Goal: Task Accomplishment & Management: Use online tool/utility

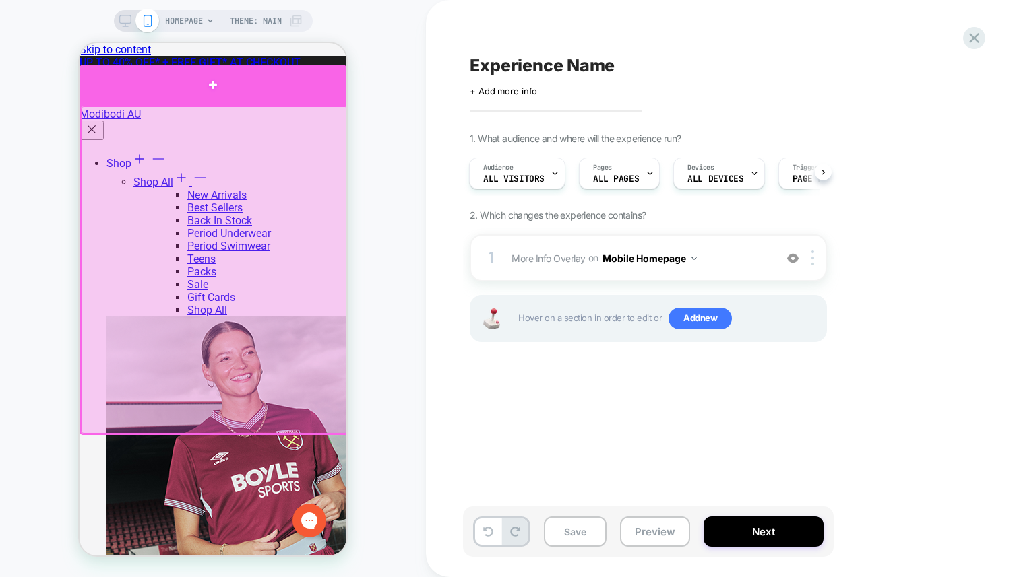
click at [254, 83] on div at bounding box center [213, 85] width 267 height 40
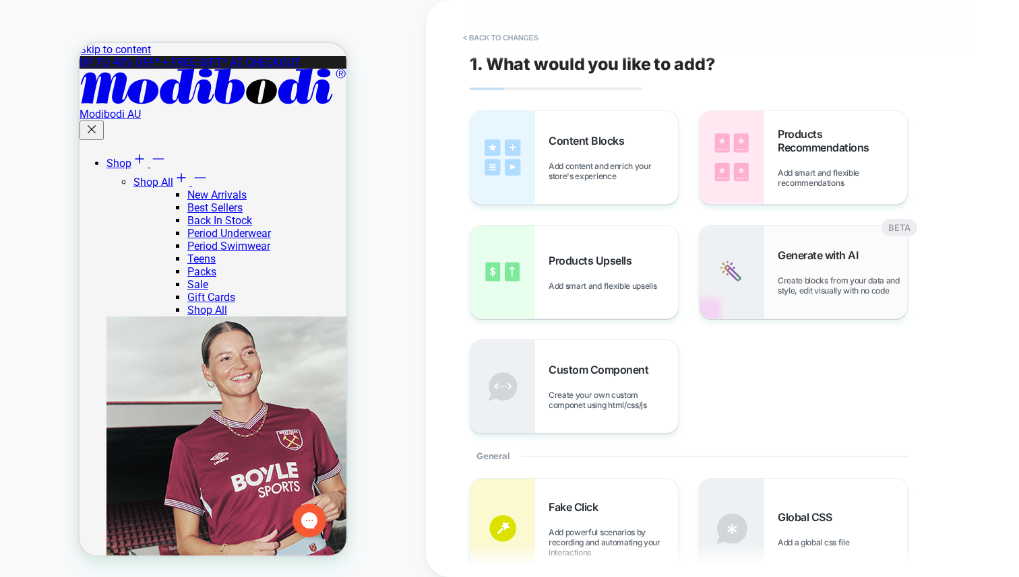
click at [777, 289] on span "Create blocks from your data and style, edit visually with no code" at bounding box center [841, 286] width 129 height 20
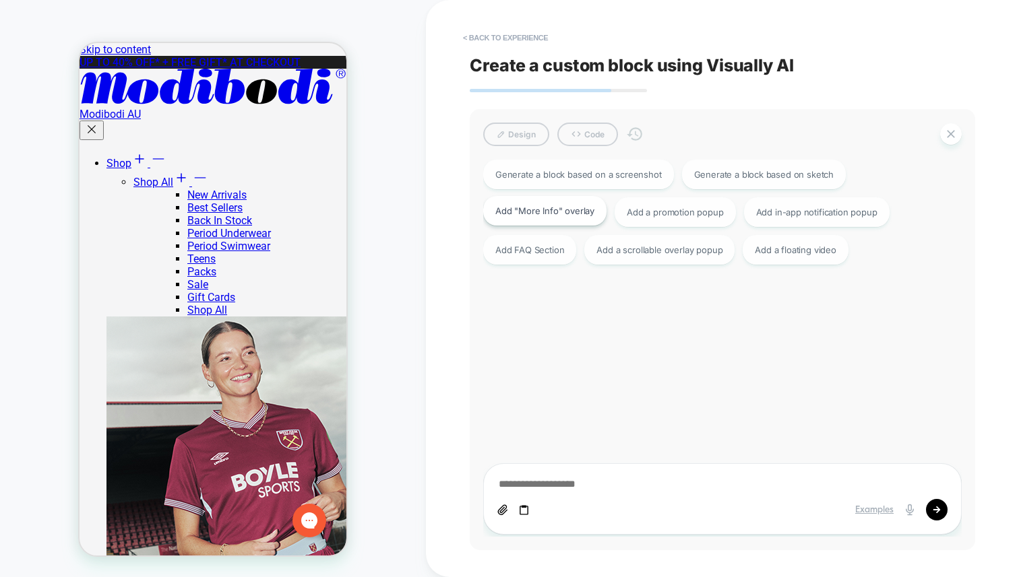
click at [518, 213] on div "Add "More Info" overlay" at bounding box center [544, 211] width 123 height 30
type textarea "*"
type textarea "**********"
type textarea "*"
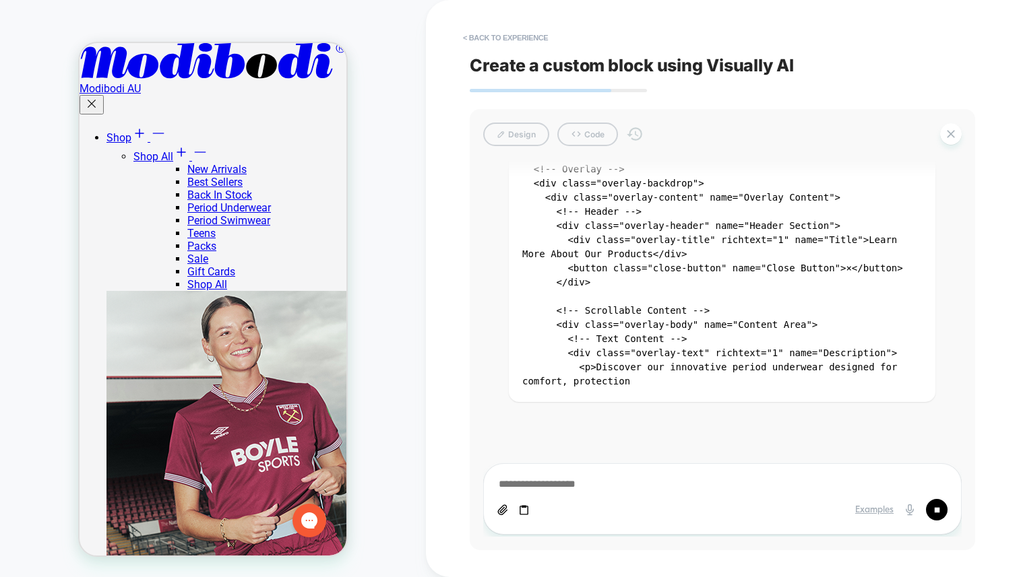
scroll to position [381, 0]
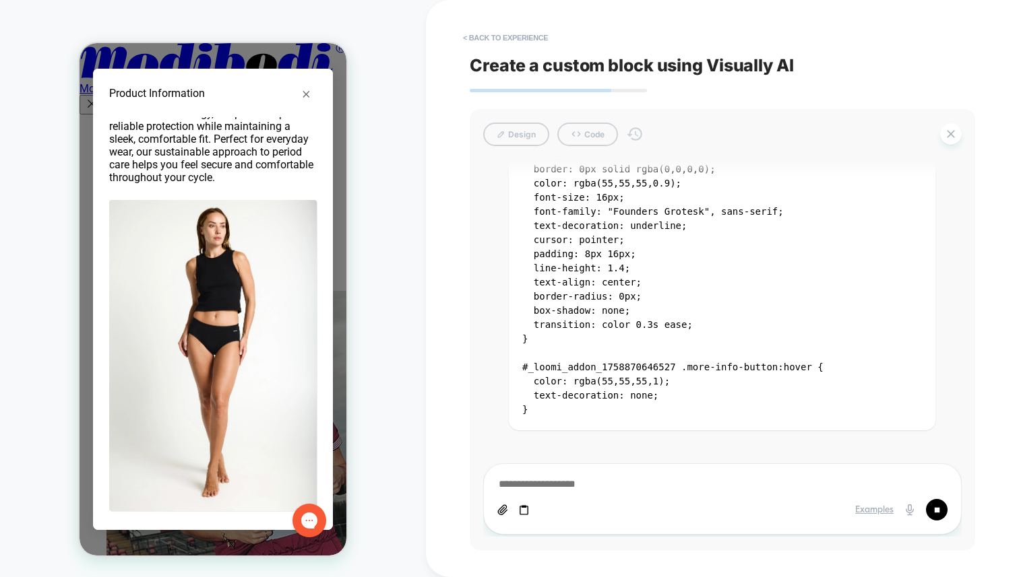
scroll to position [96, 0]
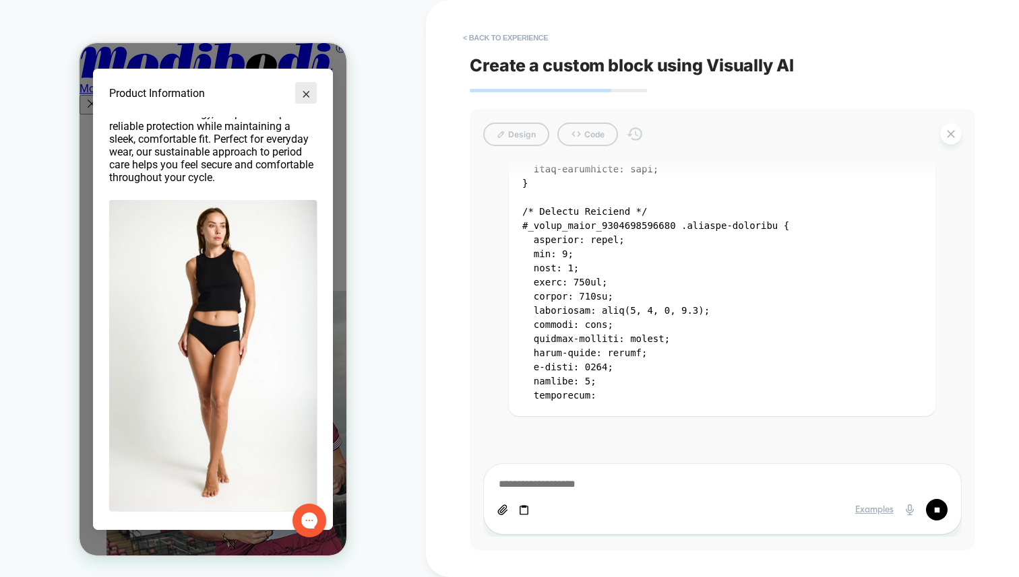
click at [307, 96] on button "×" at bounding box center [306, 93] width 22 height 22
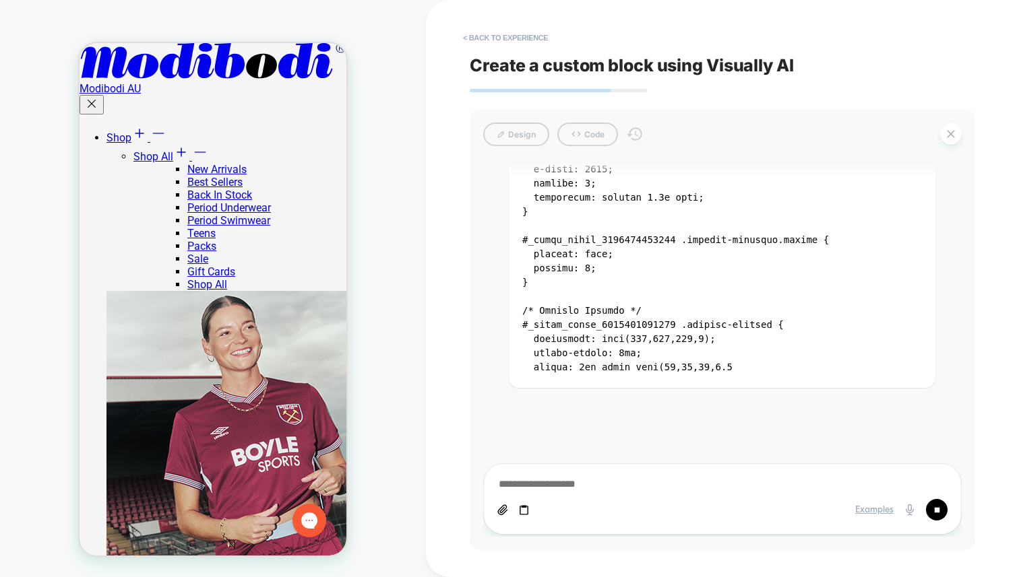
scroll to position [0, 0]
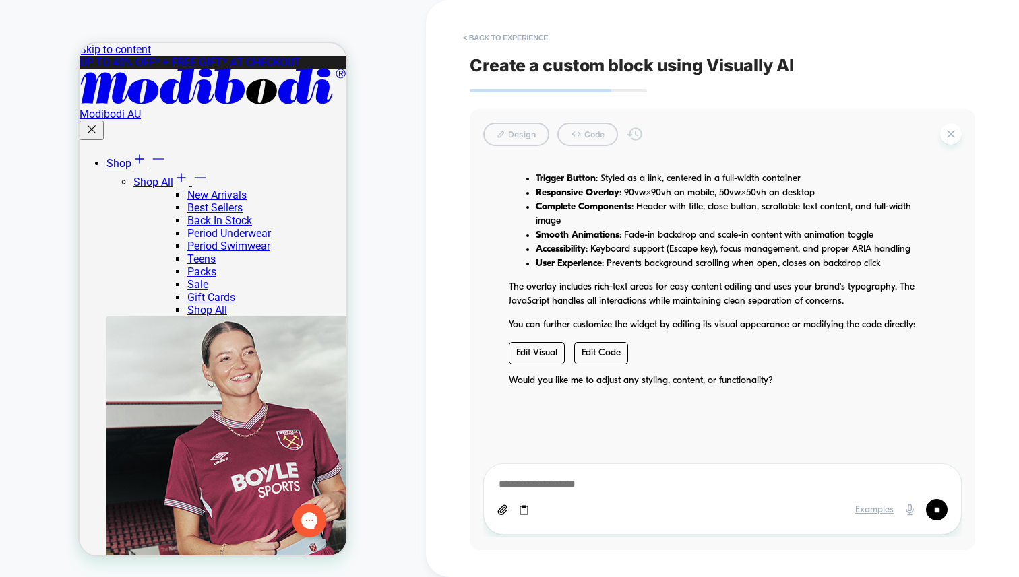
type textarea "*"
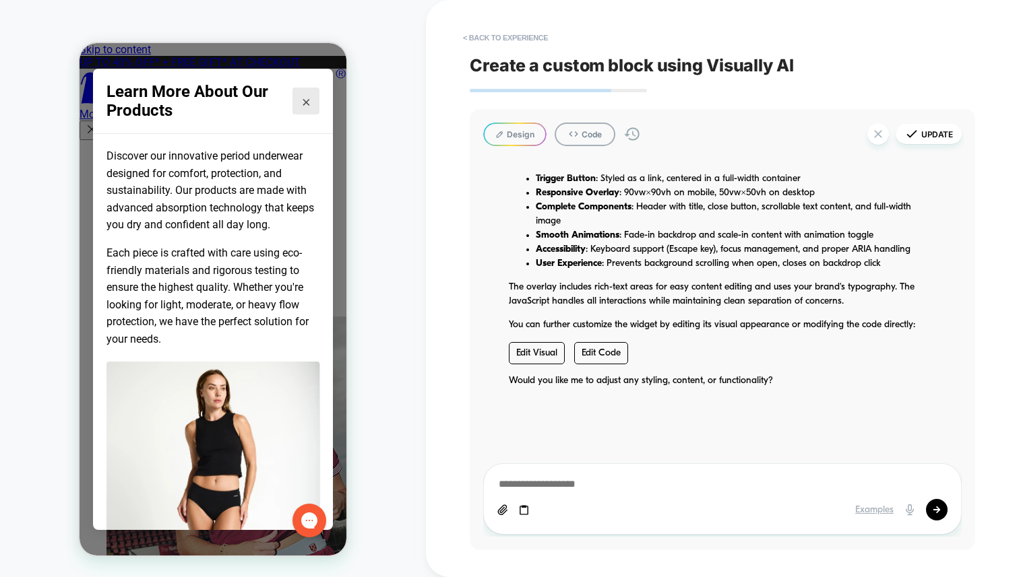
click at [305, 92] on button "×" at bounding box center [305, 101] width 27 height 27
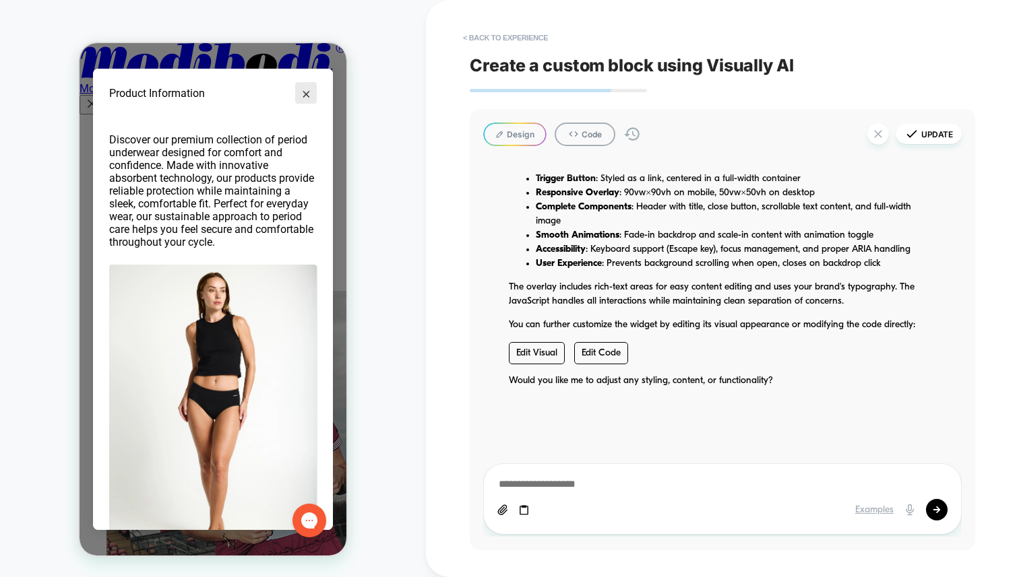
click at [309, 92] on button "×" at bounding box center [306, 93] width 22 height 22
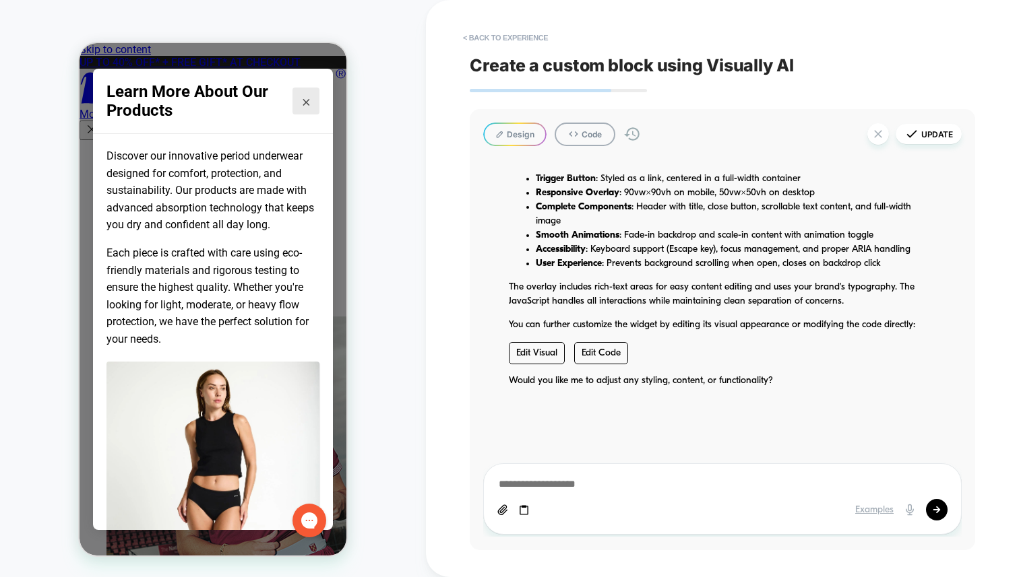
click at [303, 94] on button "×" at bounding box center [305, 101] width 27 height 27
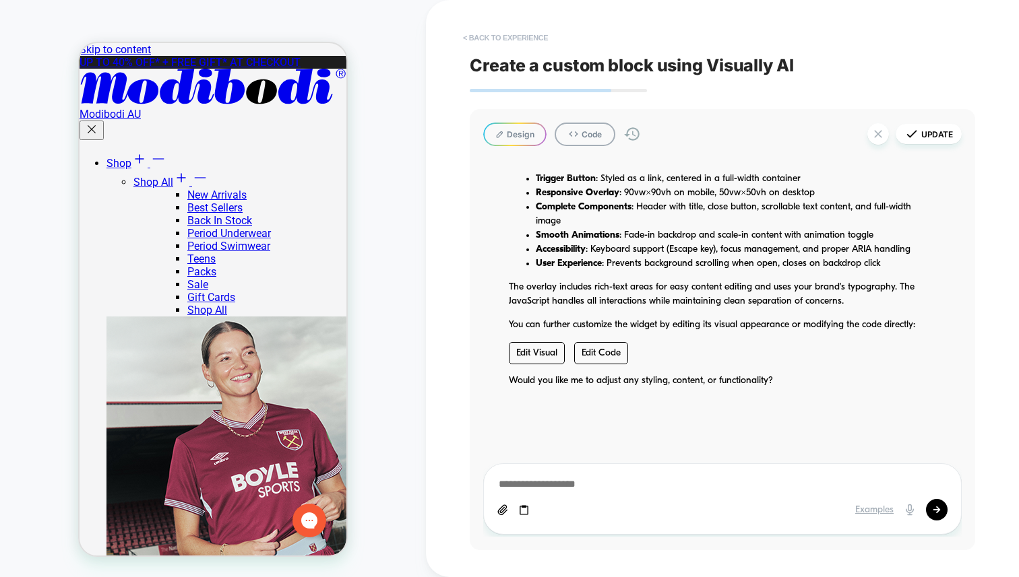
click at [519, 40] on button "< Back to experience" at bounding box center [505, 38] width 98 height 22
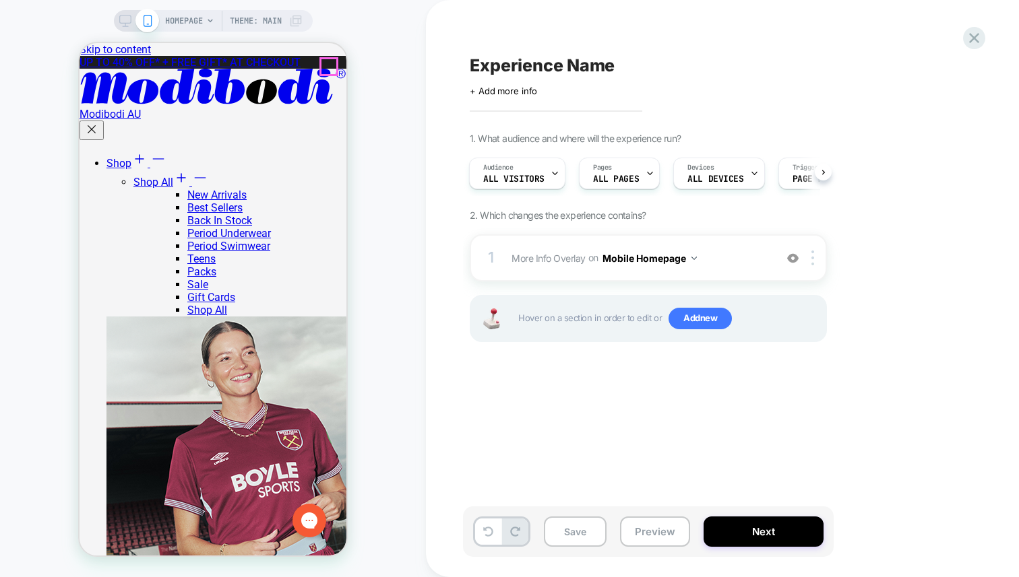
click at [451, 152] on div "Experience Name Click to edit experience details + Add more info 1. What audien…" at bounding box center [722, 288] width 593 height 577
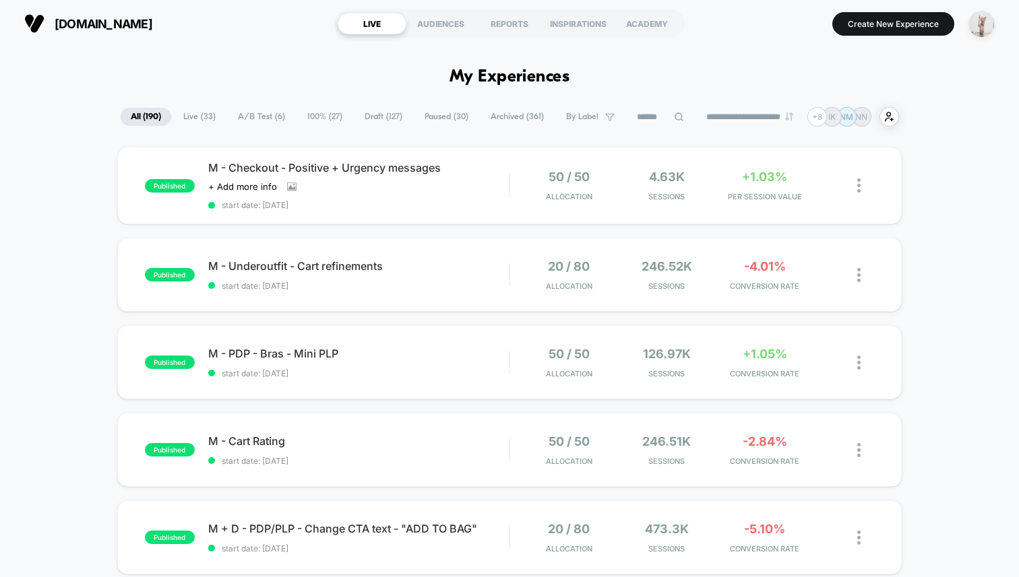
click at [982, 32] on img "button" at bounding box center [981, 24] width 26 height 26
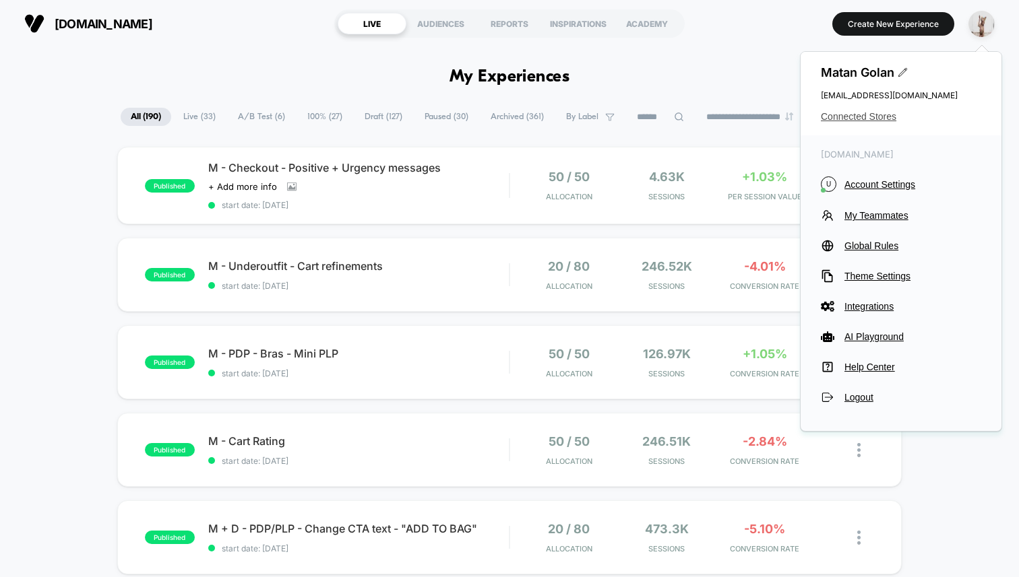
click at [858, 121] on span "Connected Stores" at bounding box center [901, 116] width 160 height 11
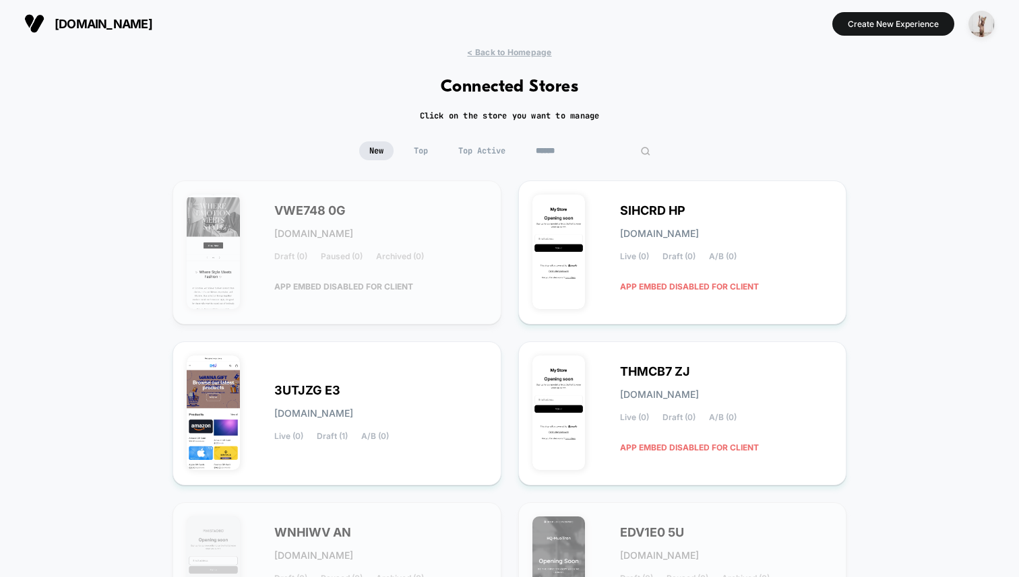
click at [598, 143] on input at bounding box center [593, 150] width 135 height 19
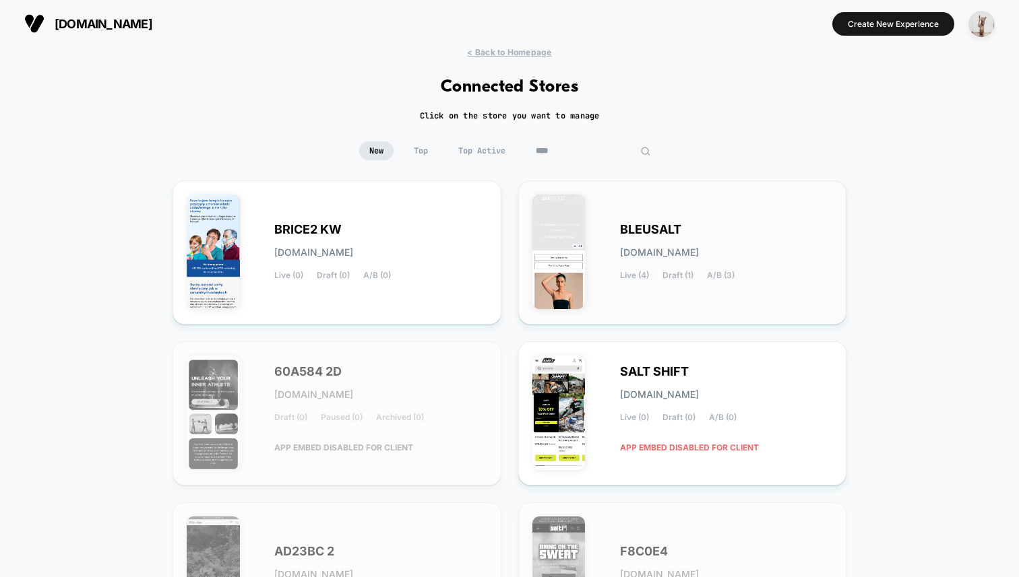
type input "****"
click at [623, 236] on div "BLEUSALT [DOMAIN_NAME] Live (4) Draft (1) A/B (3)" at bounding box center [726, 252] width 213 height 55
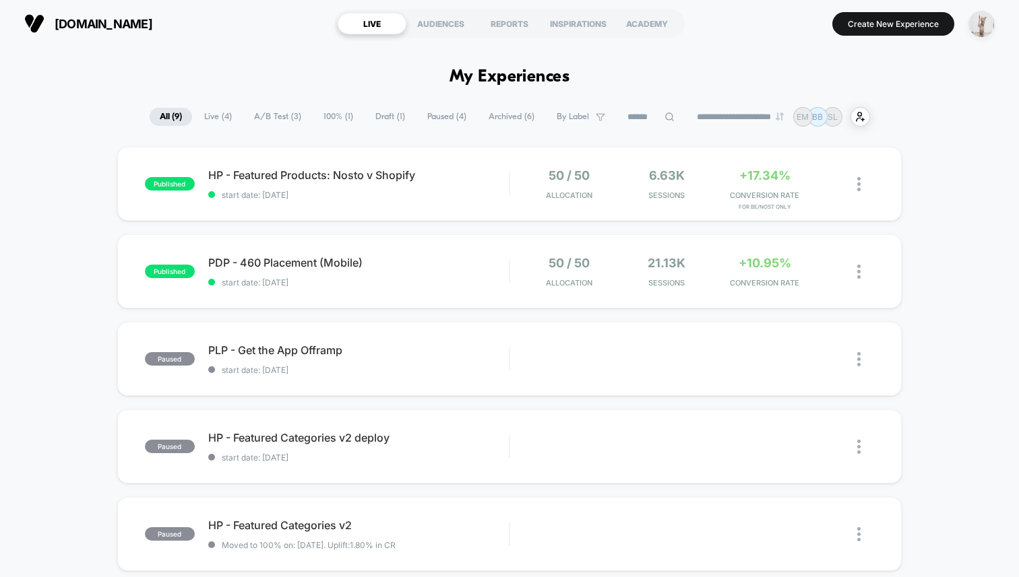
click at [982, 30] on img "button" at bounding box center [981, 24] width 26 height 26
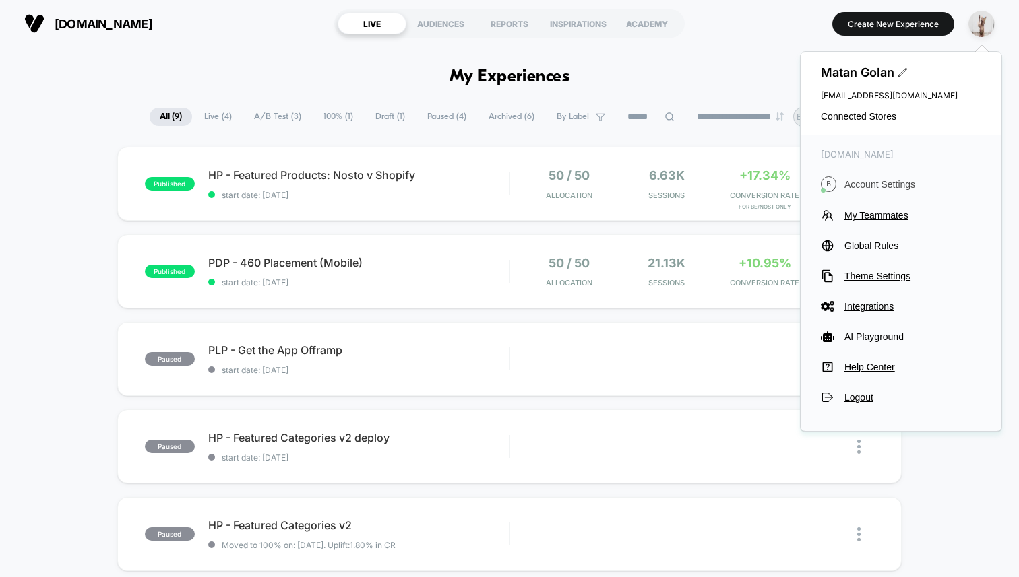
click at [842, 186] on button "B Account Settings" at bounding box center [901, 184] width 160 height 15
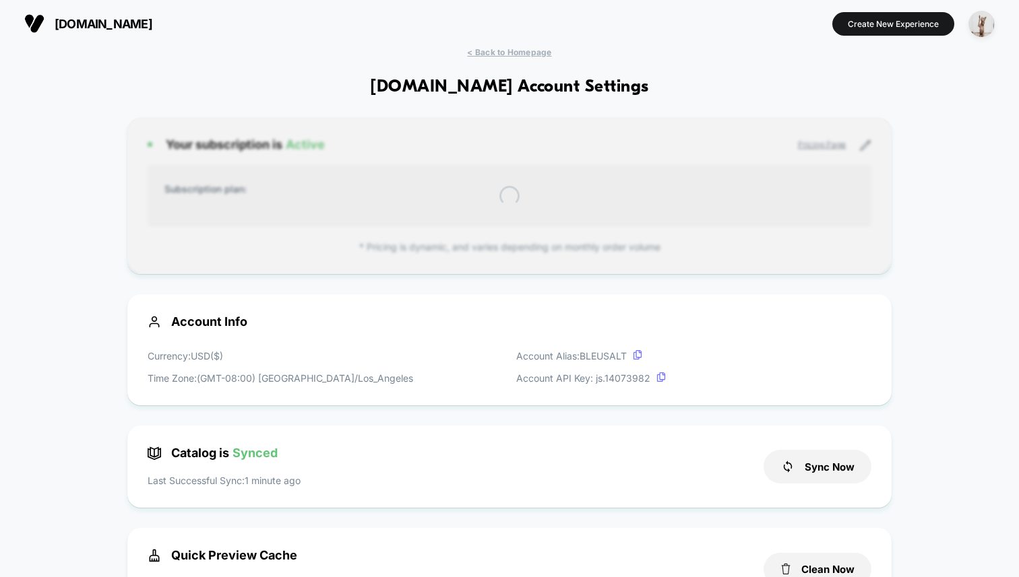
scroll to position [182, 0]
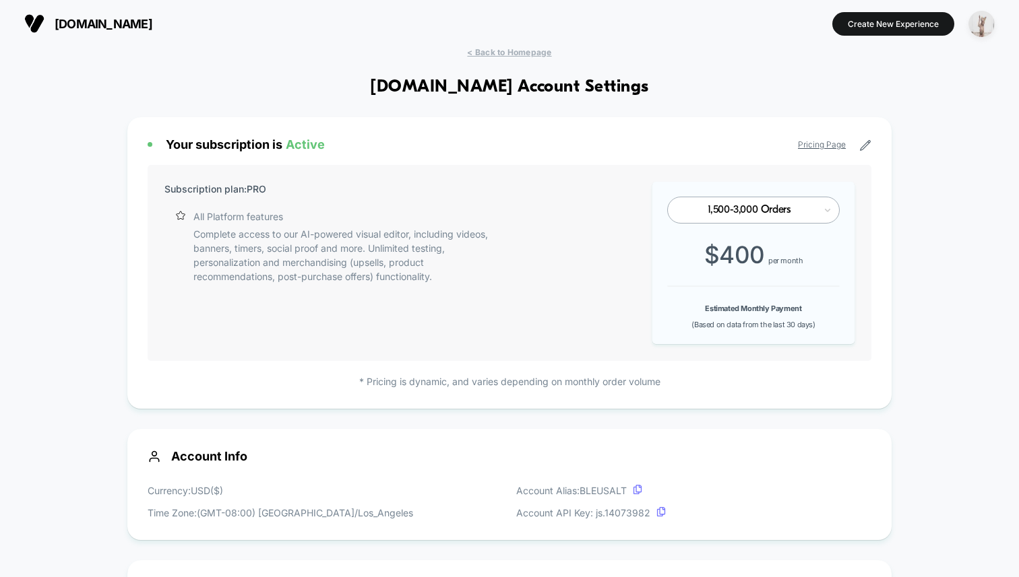
click at [982, 28] on img "button" at bounding box center [981, 24] width 26 height 26
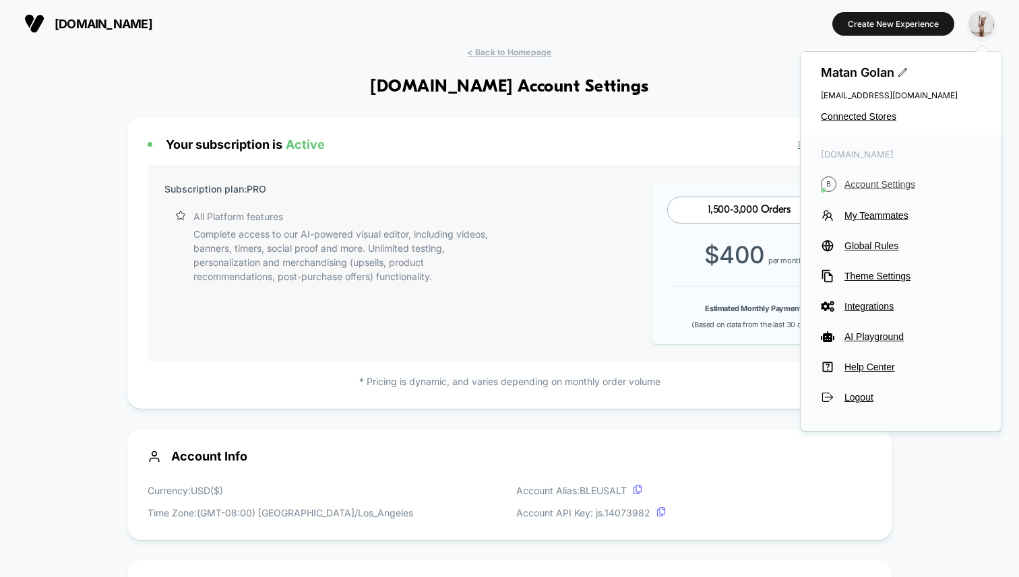
click at [862, 180] on span "Account Settings" at bounding box center [912, 184] width 137 height 11
click at [851, 115] on span "Connected Stores" at bounding box center [901, 116] width 160 height 11
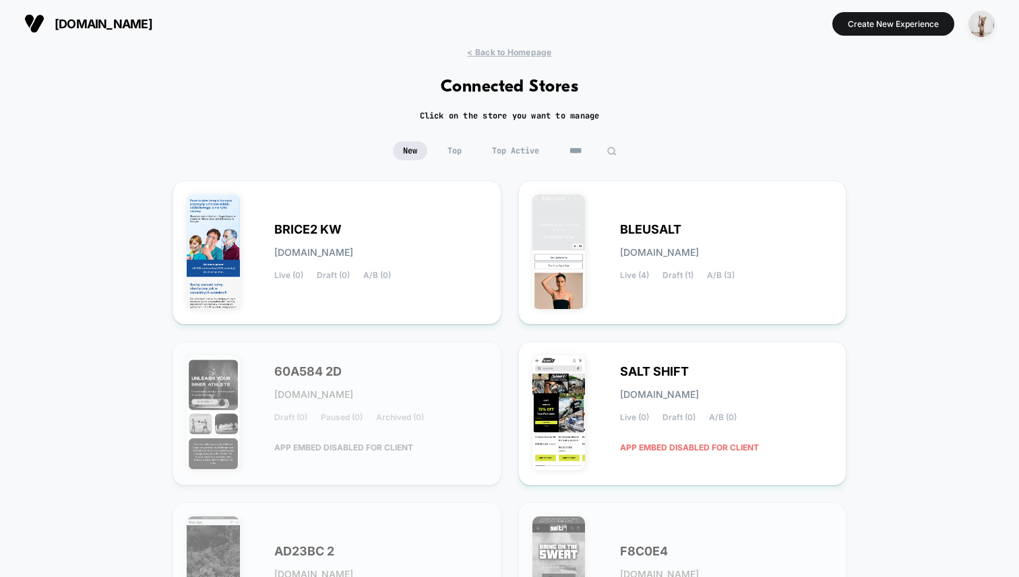
click at [593, 150] on input "****" at bounding box center [592, 150] width 67 height 19
type input "*****"
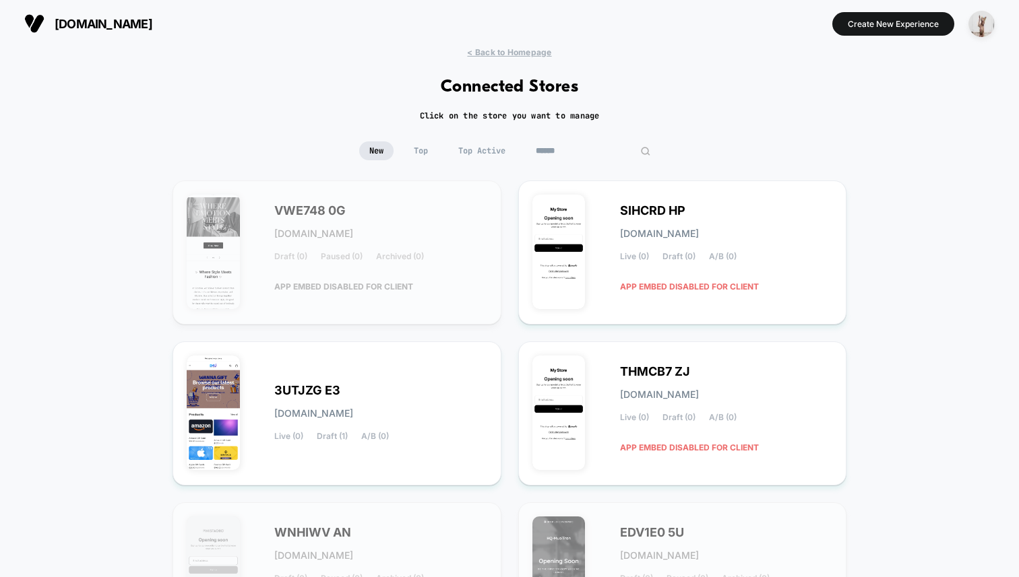
click at [565, 148] on input at bounding box center [593, 150] width 135 height 19
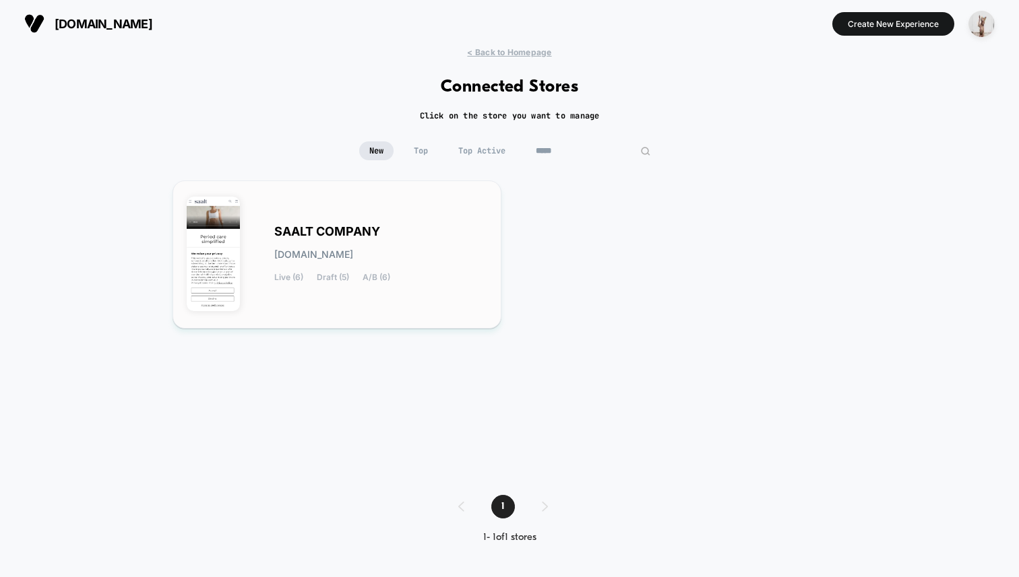
type input "*****"
click at [367, 269] on div "SAALT COMPANY [DOMAIN_NAME] Live (6) Draft (5) A/B (6)" at bounding box center [380, 254] width 213 height 55
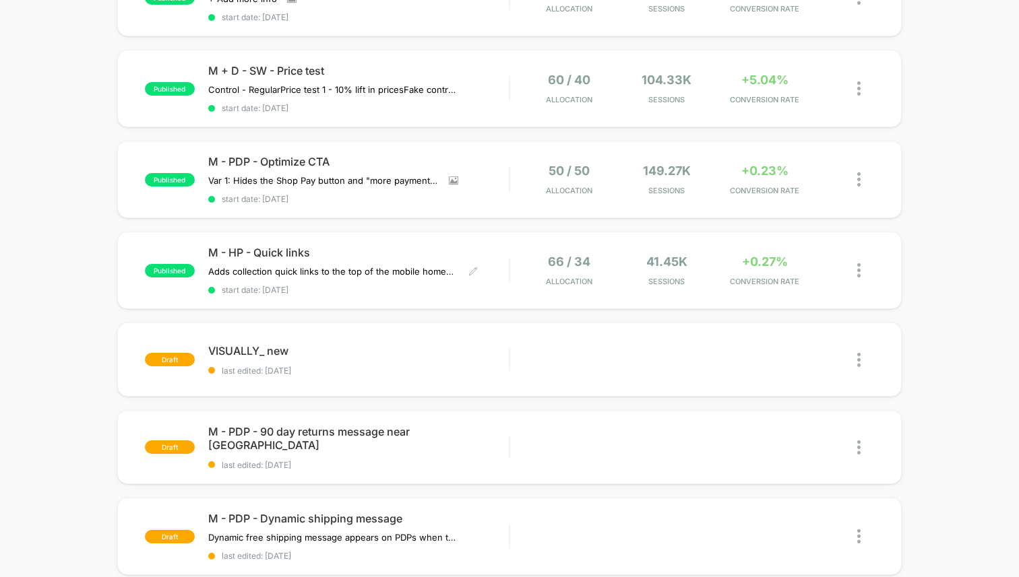
scroll to position [387, 0]
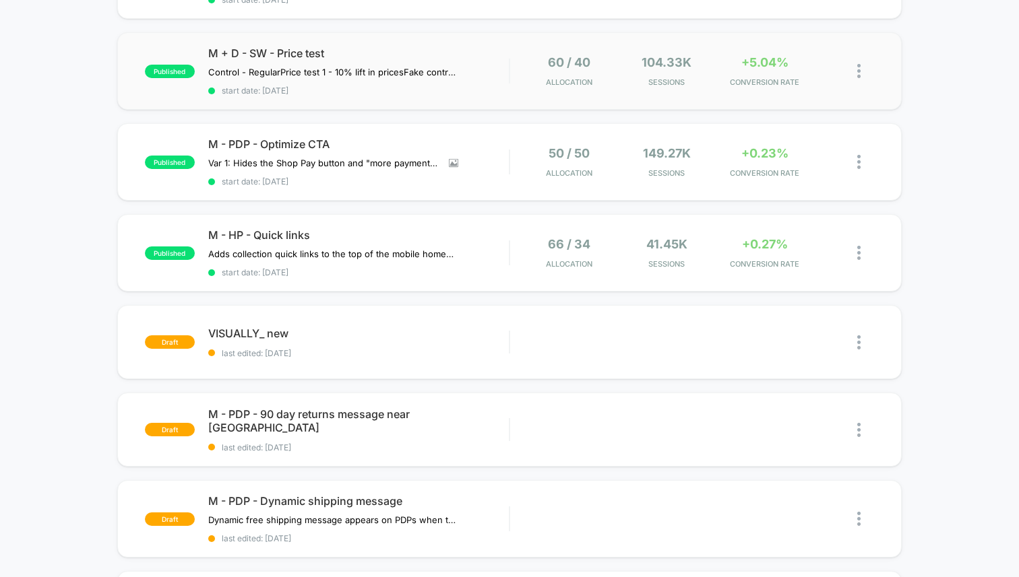
click at [391, 92] on div "published M + D - SW - Price test Control - Regular Price test 1 - 10% lift in …" at bounding box center [509, 70] width 784 height 77
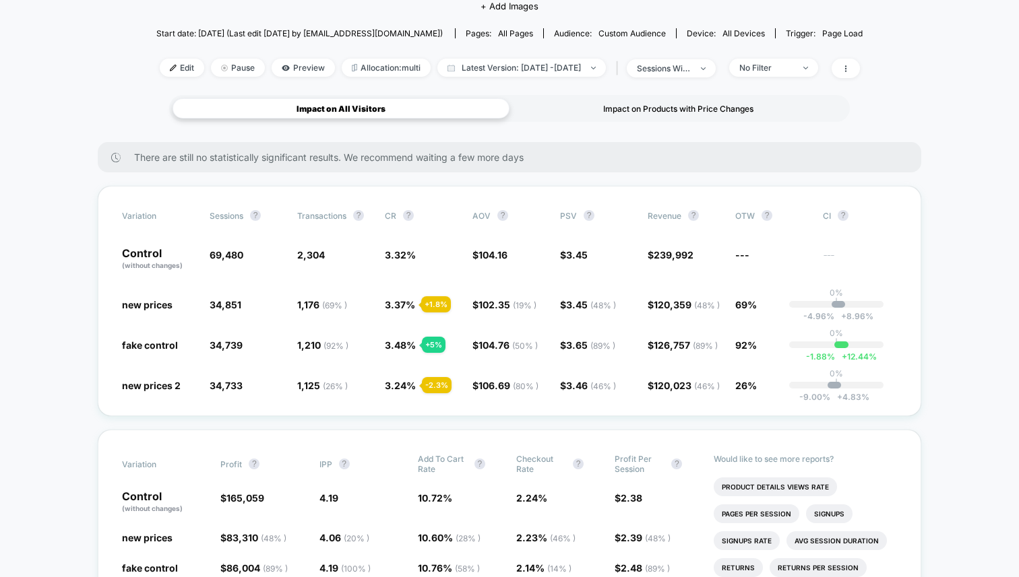
scroll to position [173, 0]
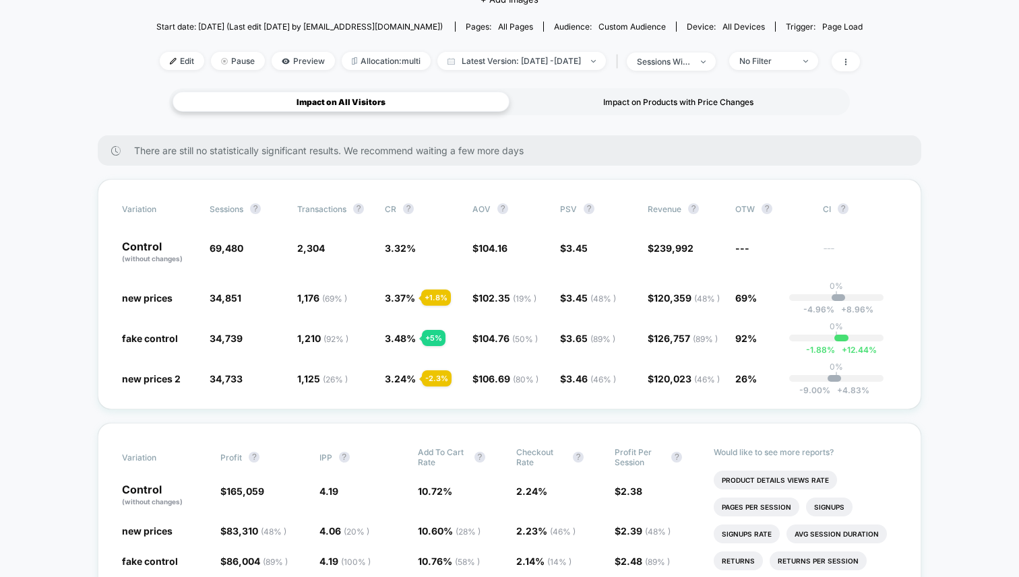
click at [705, 97] on div "Impact on Products with Price Changes" at bounding box center [677, 102] width 337 height 20
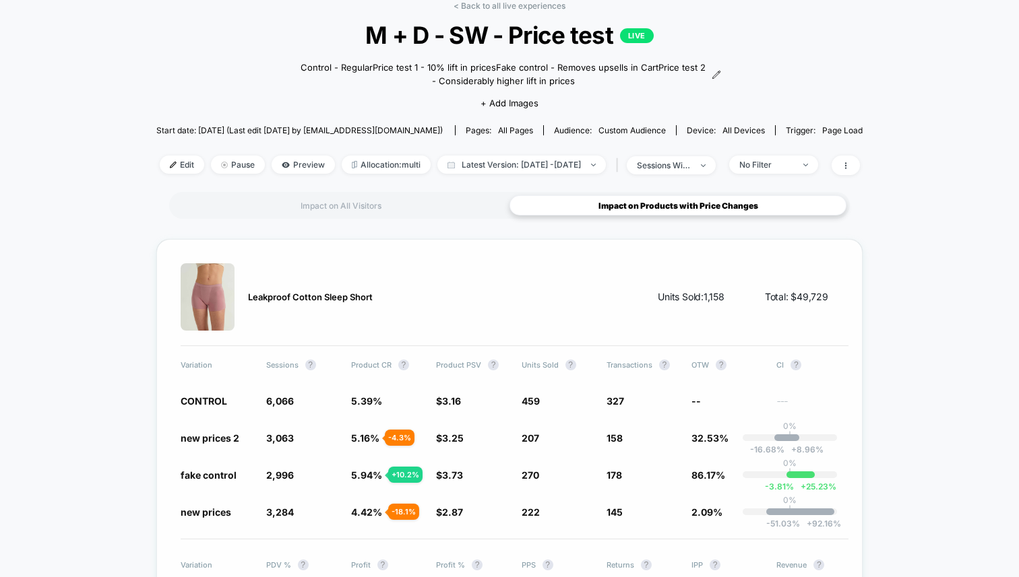
scroll to position [0, 0]
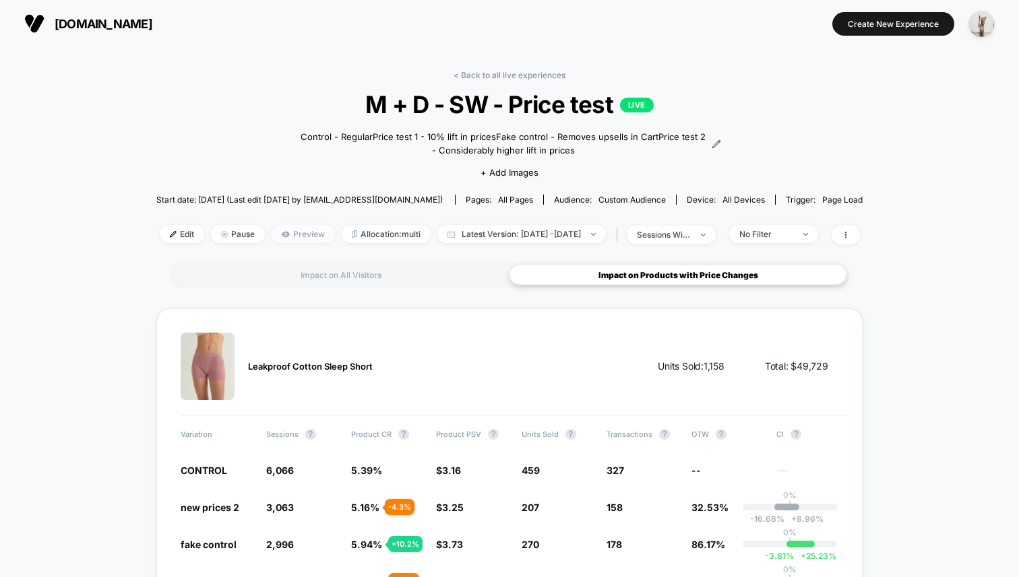
click at [284, 232] on span "Preview" at bounding box center [303, 234] width 63 height 18
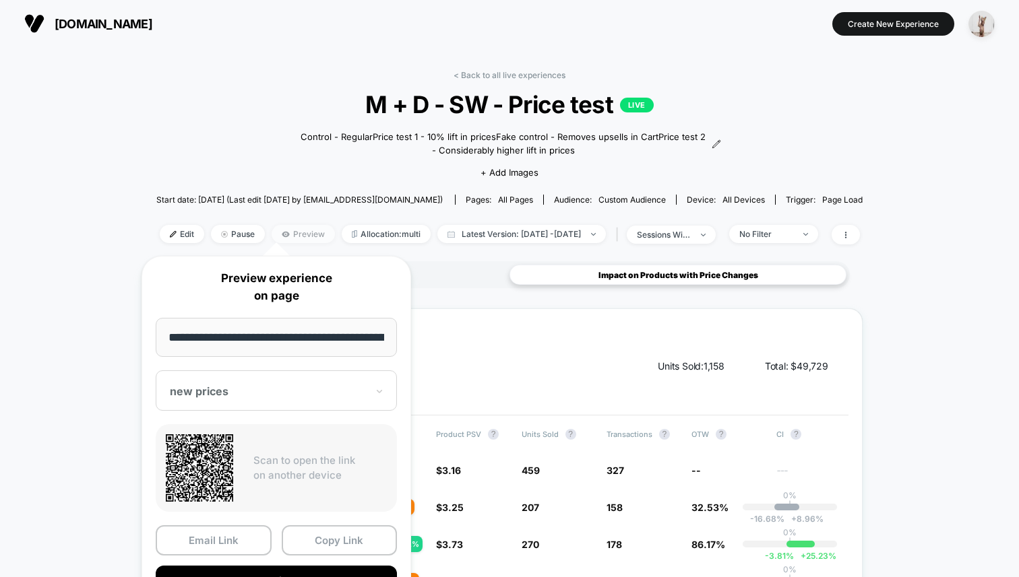
scroll to position [0, 47]
click at [326, 534] on button "Copy Link" at bounding box center [340, 541] width 116 height 30
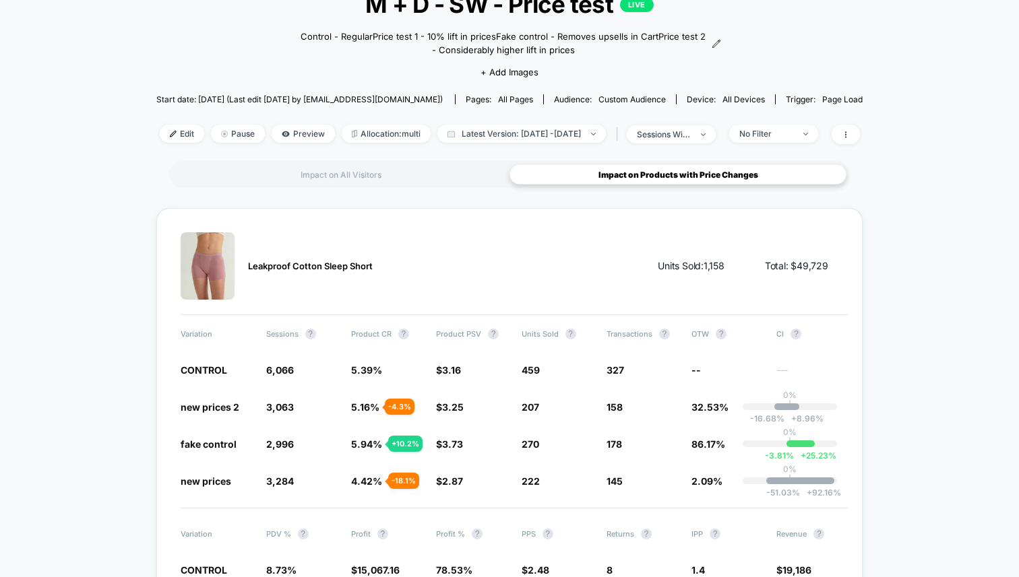
scroll to position [0, 0]
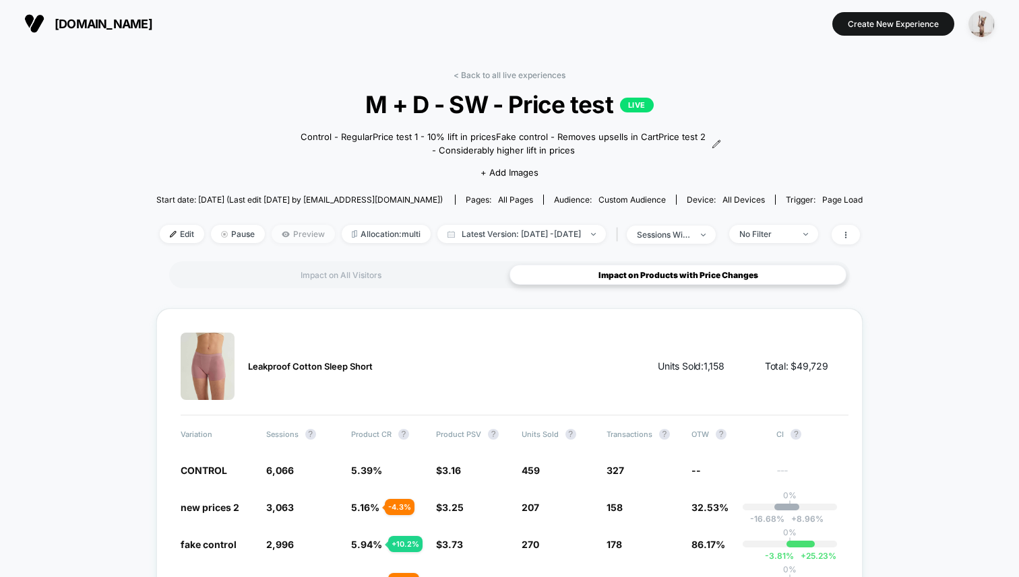
click at [272, 233] on span "Preview" at bounding box center [303, 234] width 63 height 18
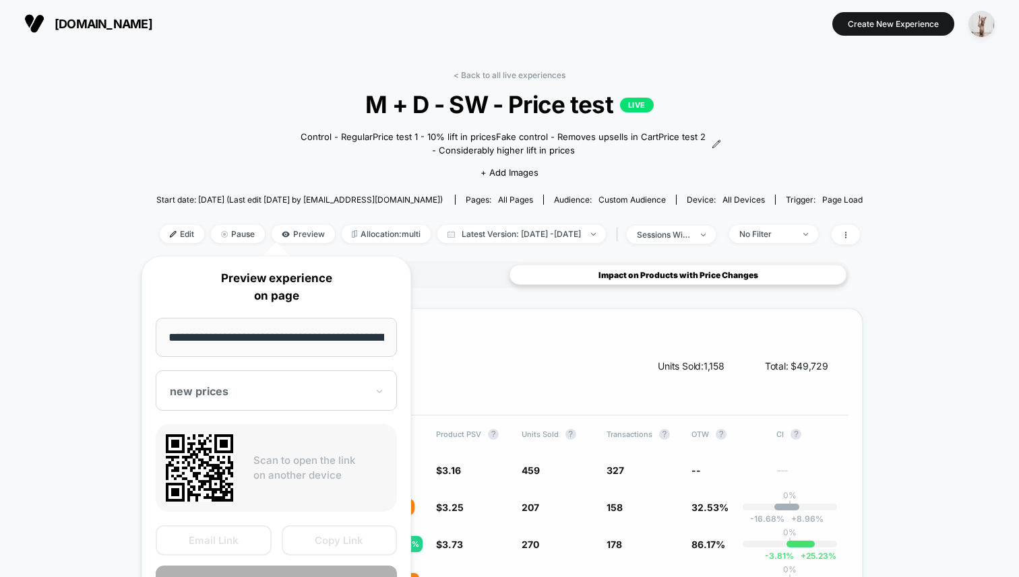
scroll to position [0, 47]
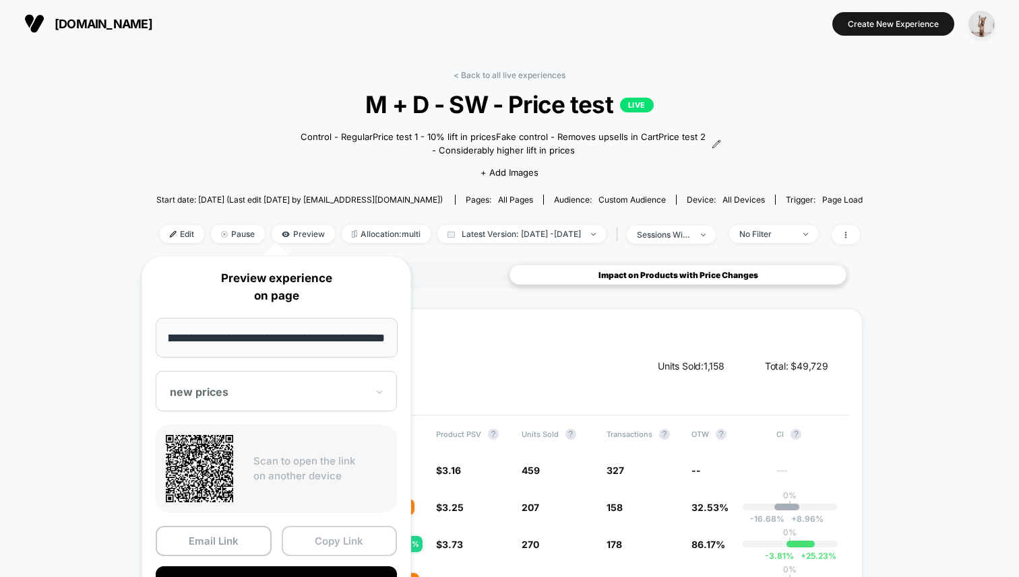
click at [340, 543] on button "Copy Link" at bounding box center [340, 541] width 116 height 30
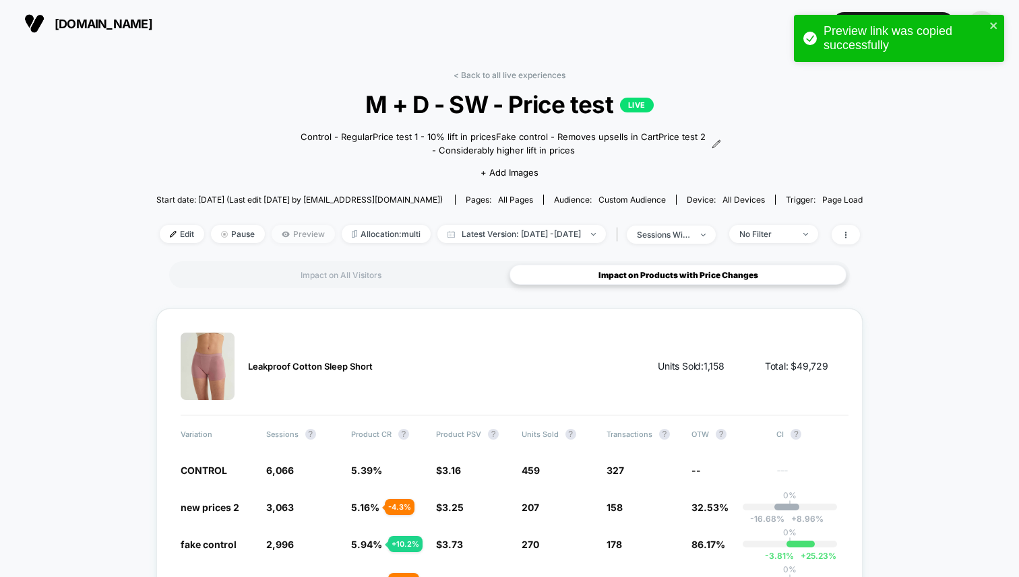
click at [288, 238] on span "Preview" at bounding box center [303, 234] width 63 height 18
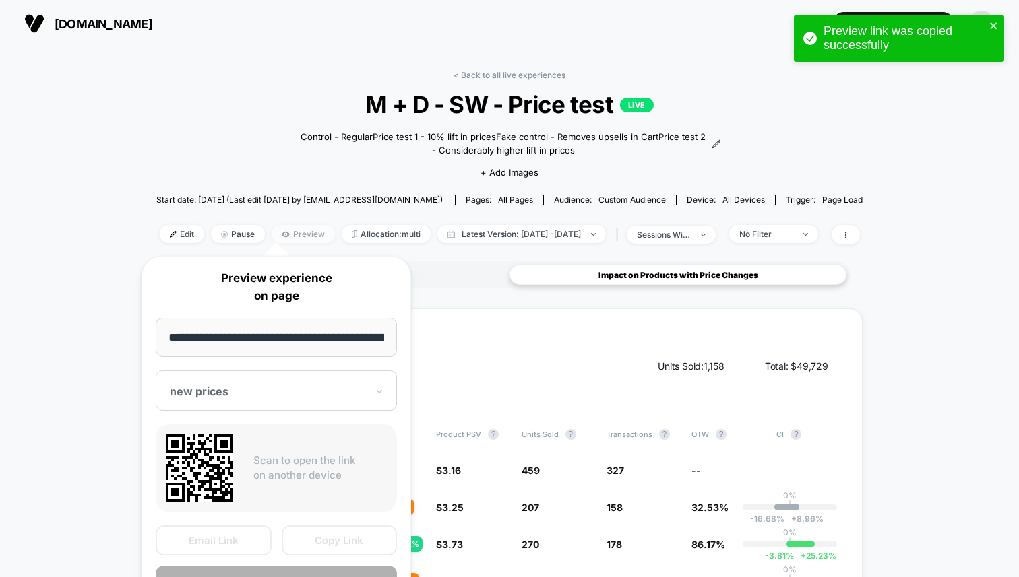
scroll to position [0, 47]
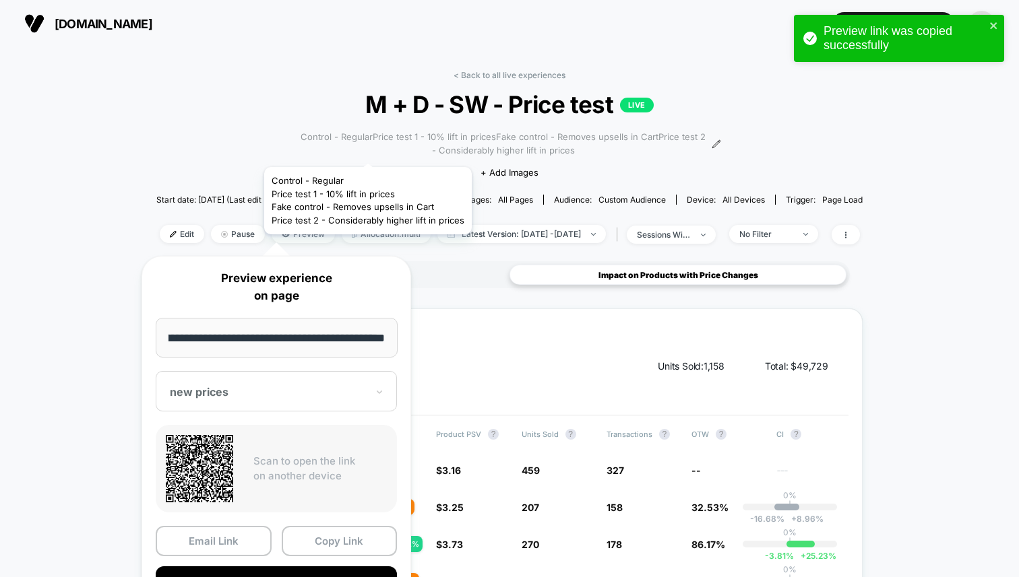
click at [351, 151] on span "Control - RegularPrice test 1 - 10% lift in pricesFake control - Removes upsell…" at bounding box center [503, 144] width 411 height 26
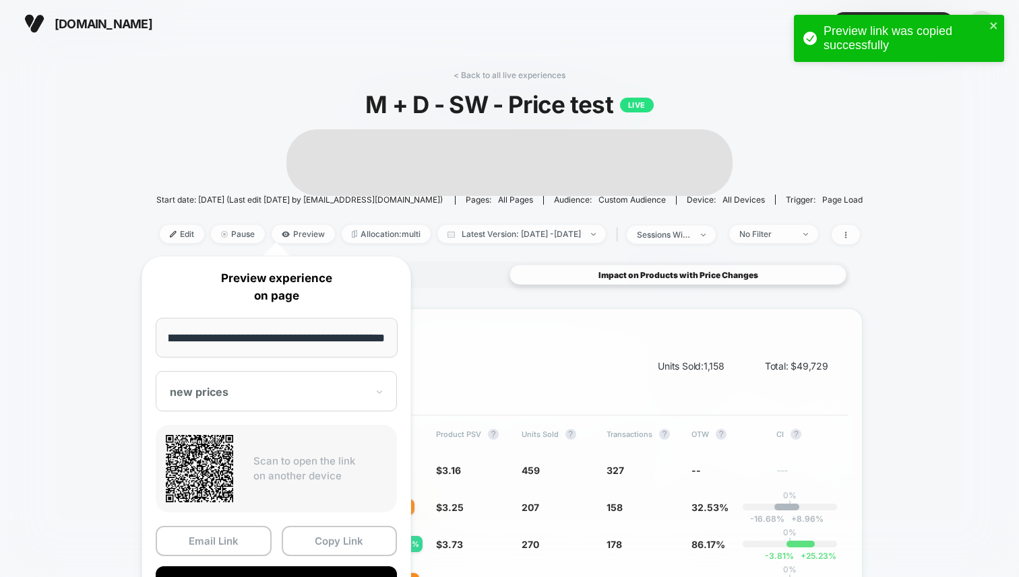
scroll to position [0, 0]
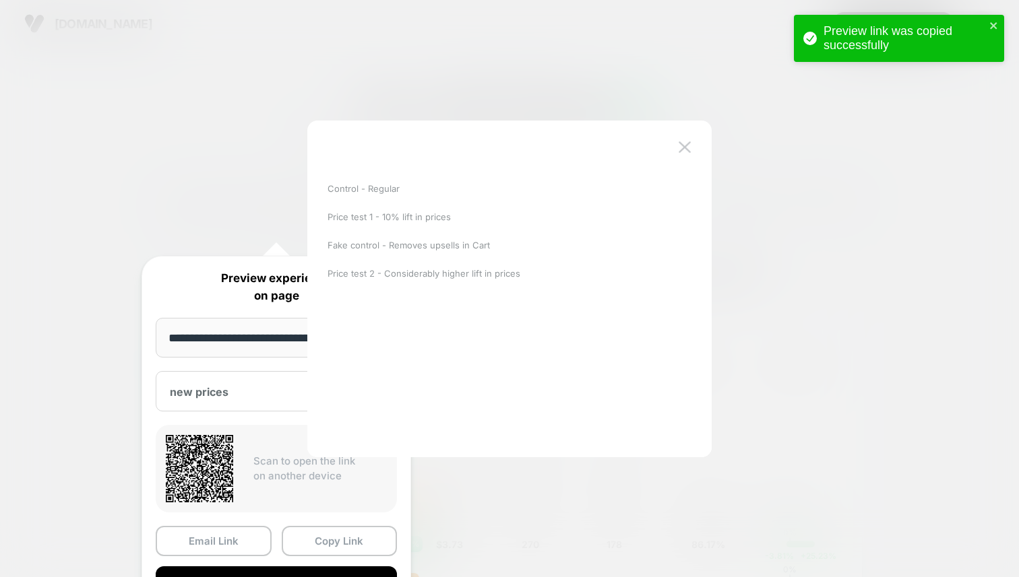
click at [102, 136] on div at bounding box center [509, 288] width 1019 height 577
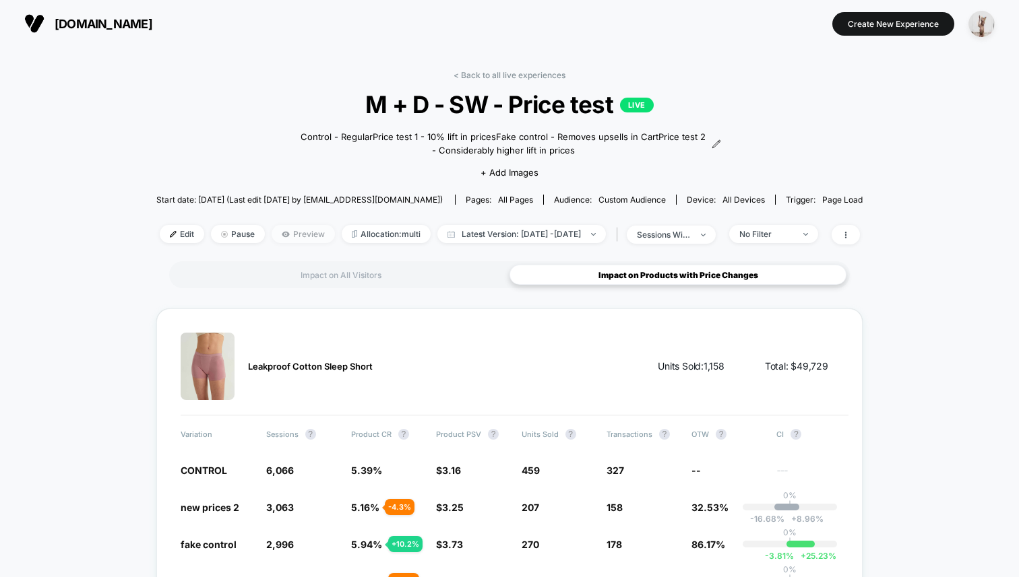
click at [272, 233] on span "Preview" at bounding box center [303, 234] width 63 height 18
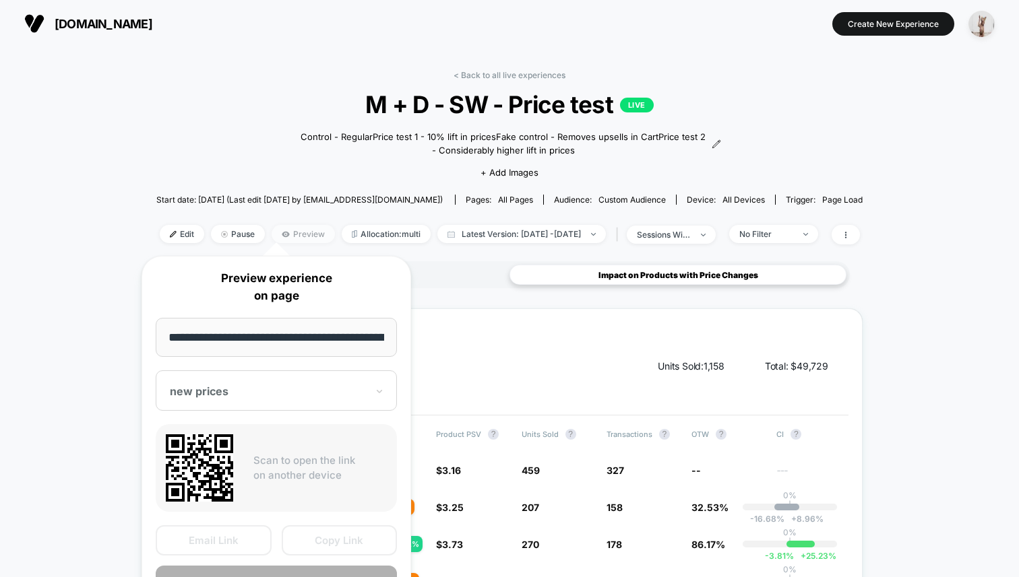
scroll to position [0, 47]
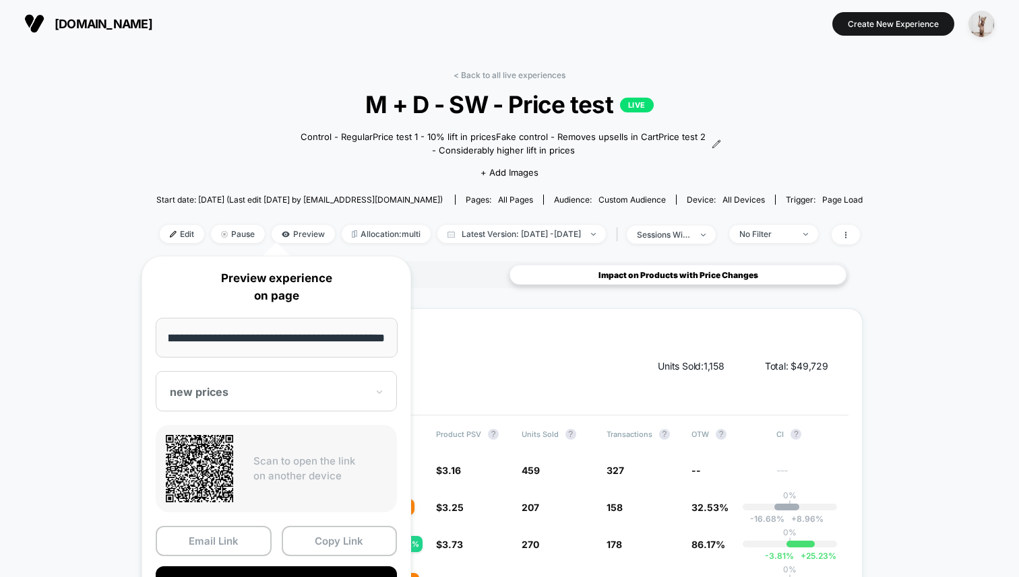
click at [277, 415] on div "**********" at bounding box center [275, 433] width 269 height 355
click at [257, 391] on div at bounding box center [268, 391] width 197 height 13
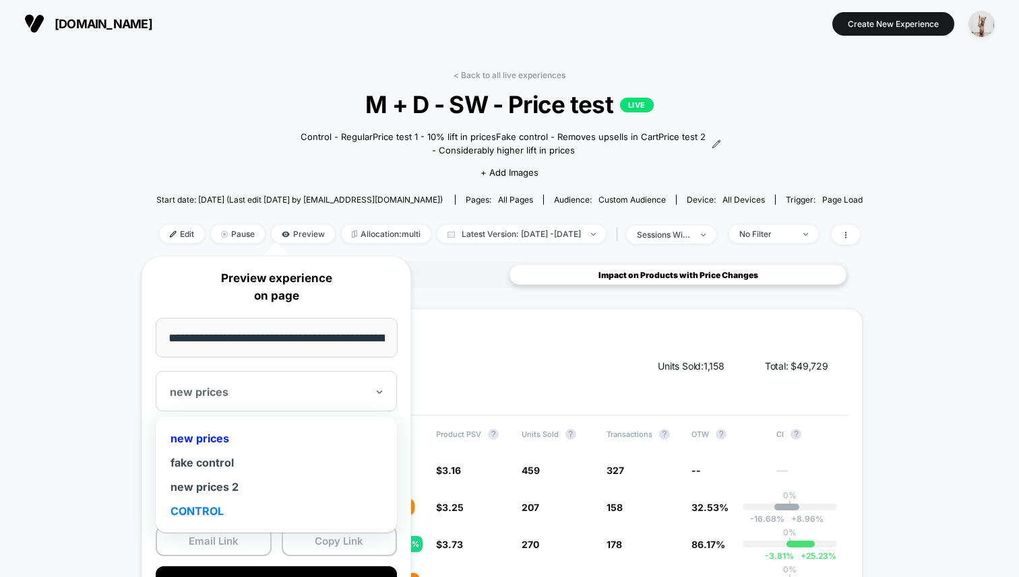
click at [203, 506] on div "CONTROL" at bounding box center [276, 511] width 228 height 24
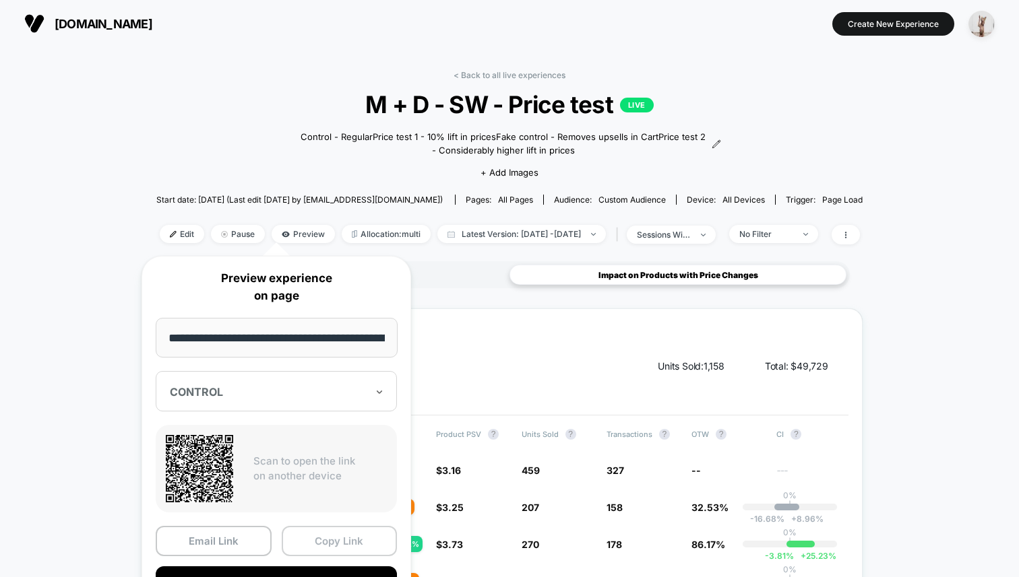
click at [348, 530] on button "Copy Link" at bounding box center [340, 541] width 116 height 30
